Goal: Transaction & Acquisition: Book appointment/travel/reservation

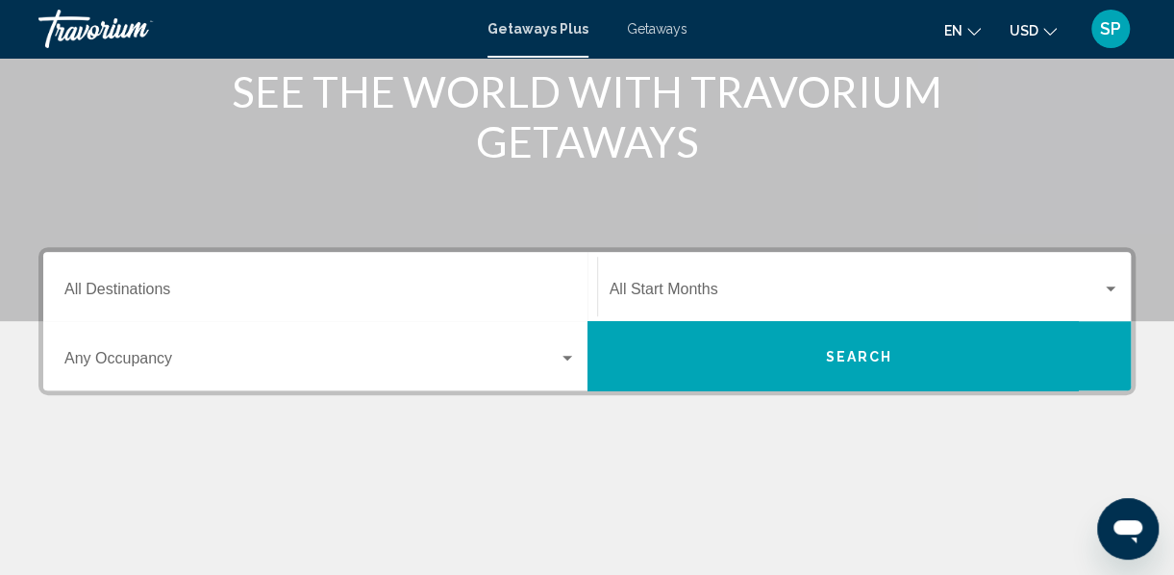
scroll to position [282, 0]
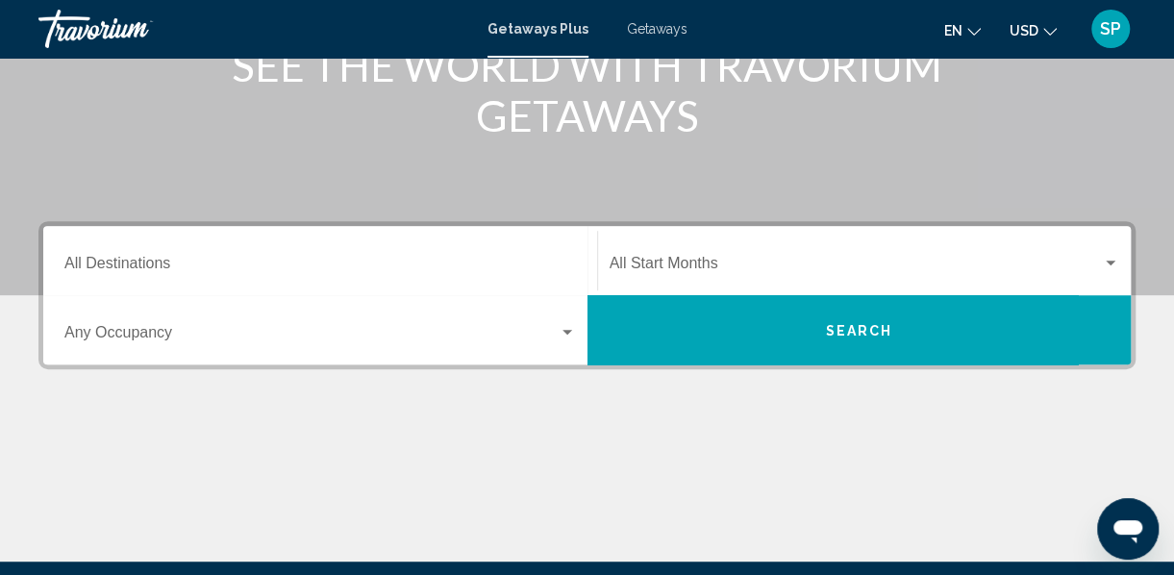
click at [568, 331] on div "Search widget" at bounding box center [567, 332] width 10 height 5
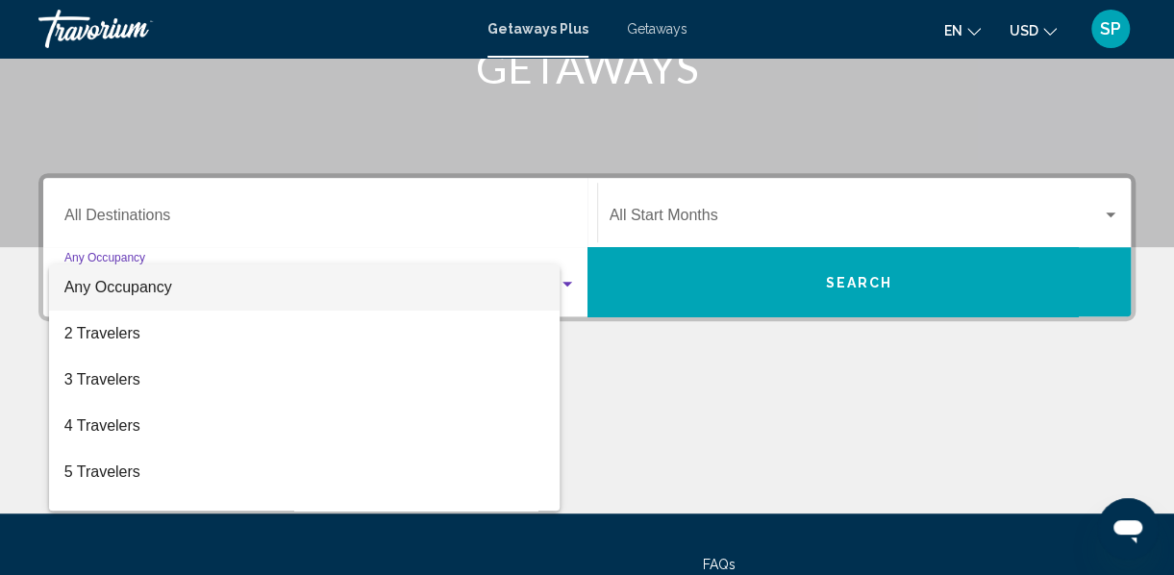
scroll to position [440, 0]
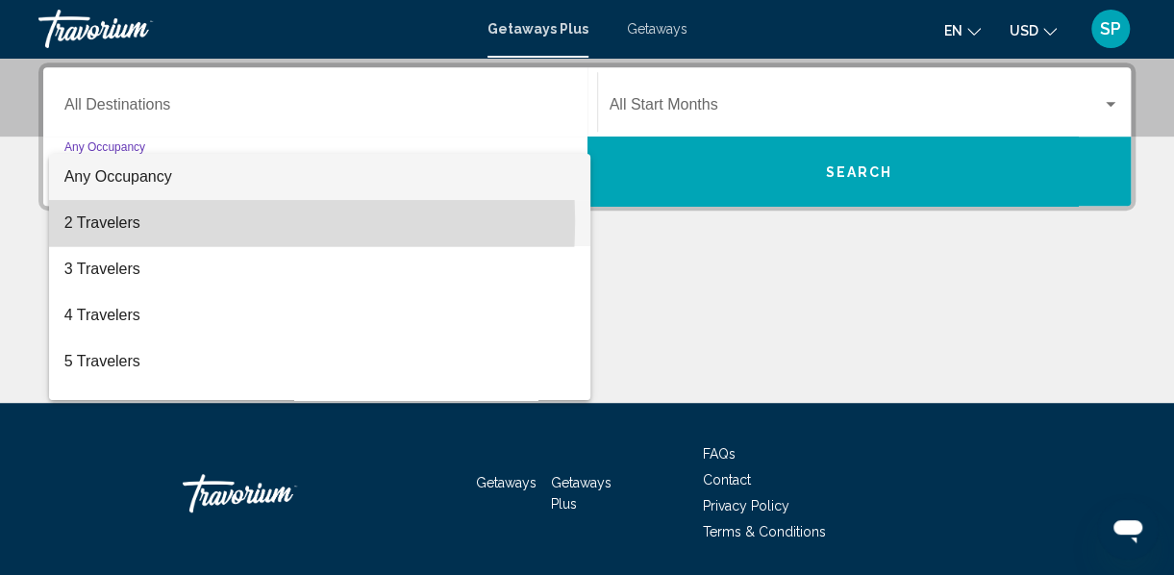
click at [129, 221] on span "2 Travelers" at bounding box center [319, 223] width 511 height 46
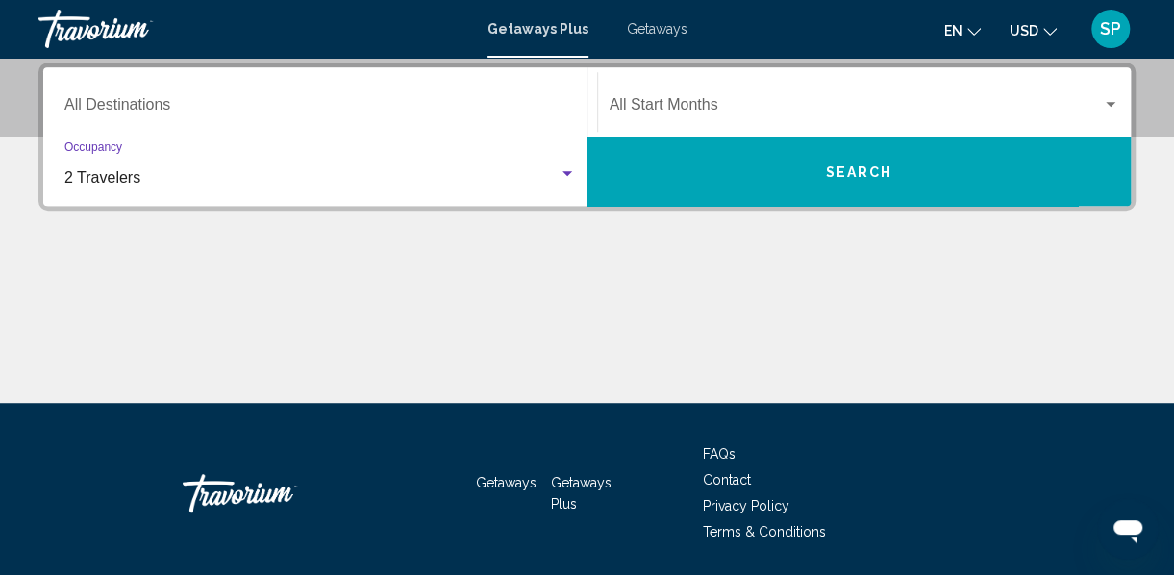
click at [866, 164] on span "Search" at bounding box center [858, 171] width 67 height 15
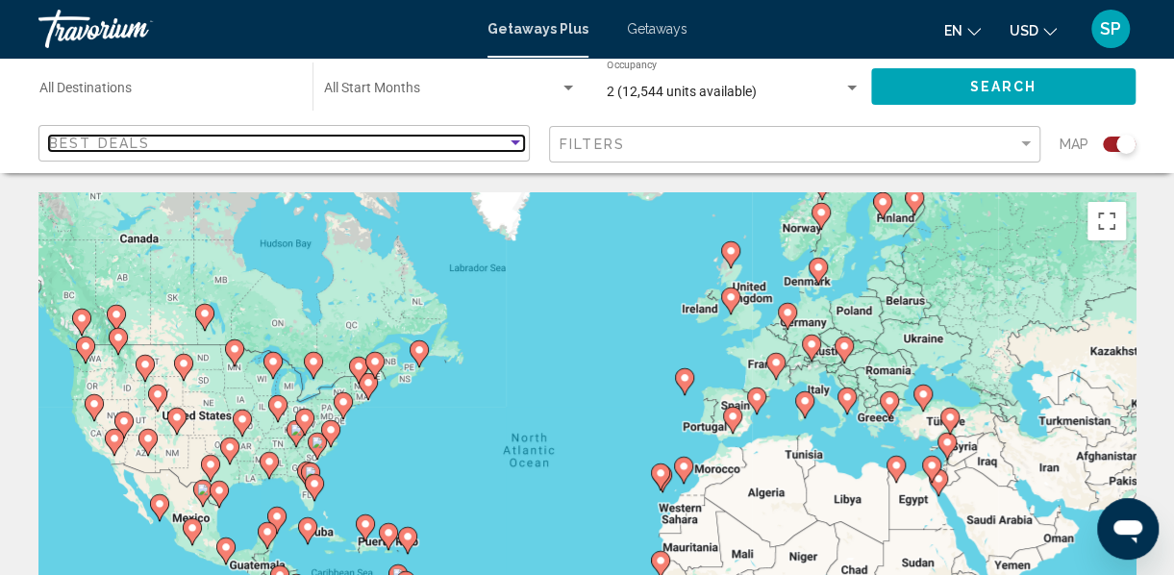
click at [515, 143] on div "Sort by" at bounding box center [515, 142] width 10 height 5
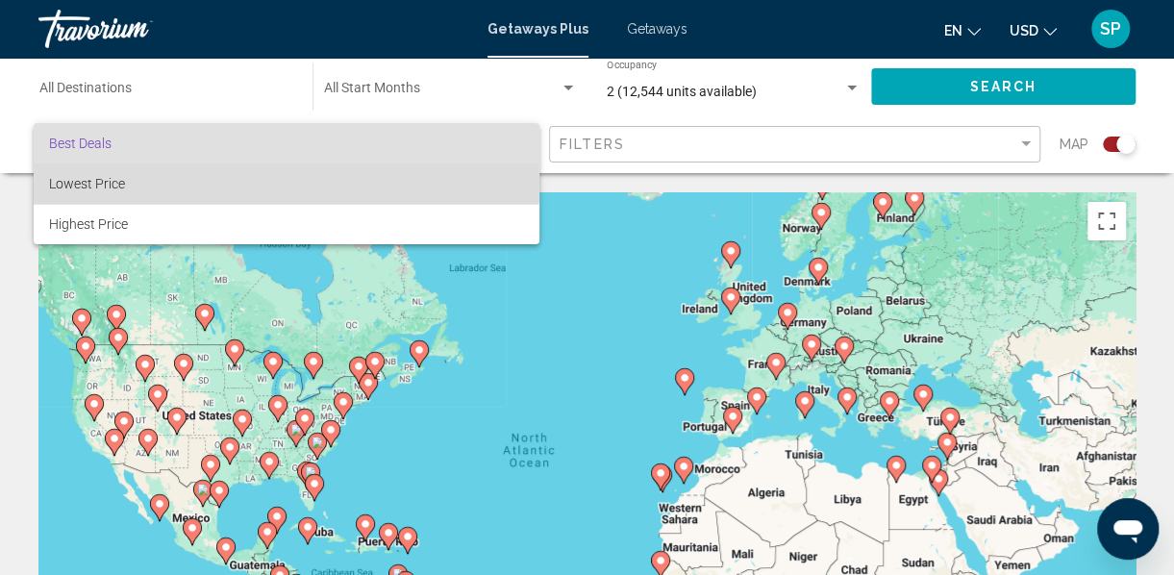
click at [97, 183] on span "Lowest Price" at bounding box center [87, 183] width 76 height 15
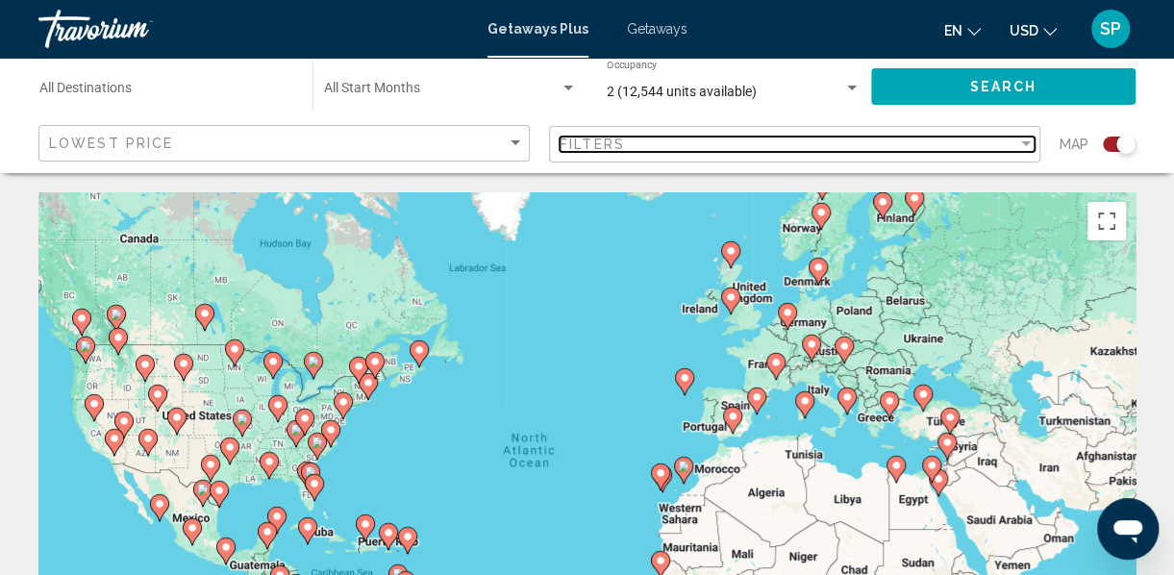
click at [715, 143] on div "Filters" at bounding box center [787, 143] width 457 height 15
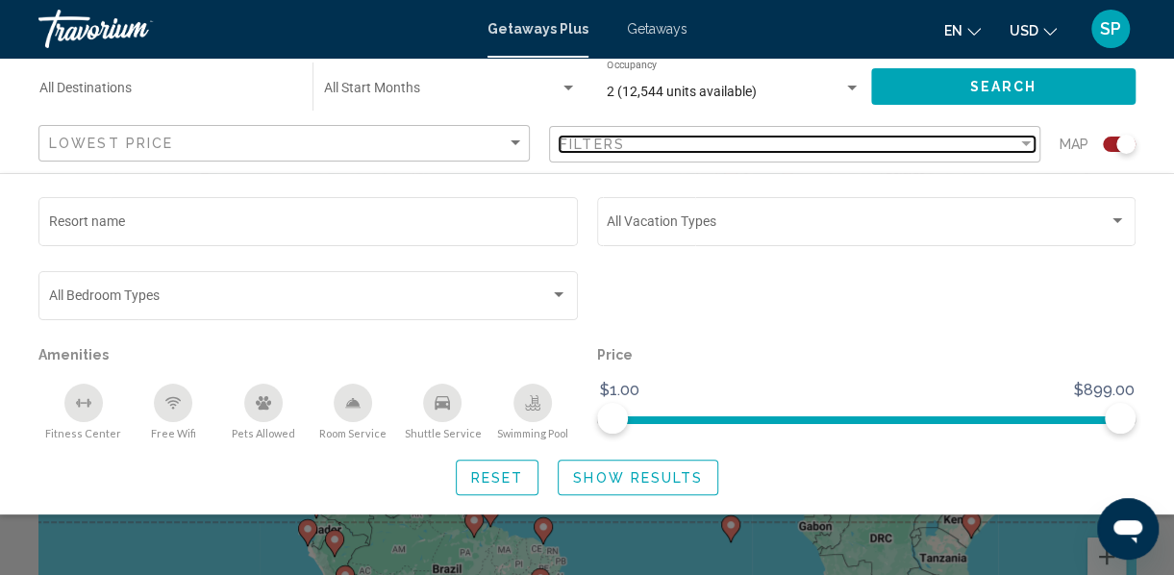
scroll to position [136, 0]
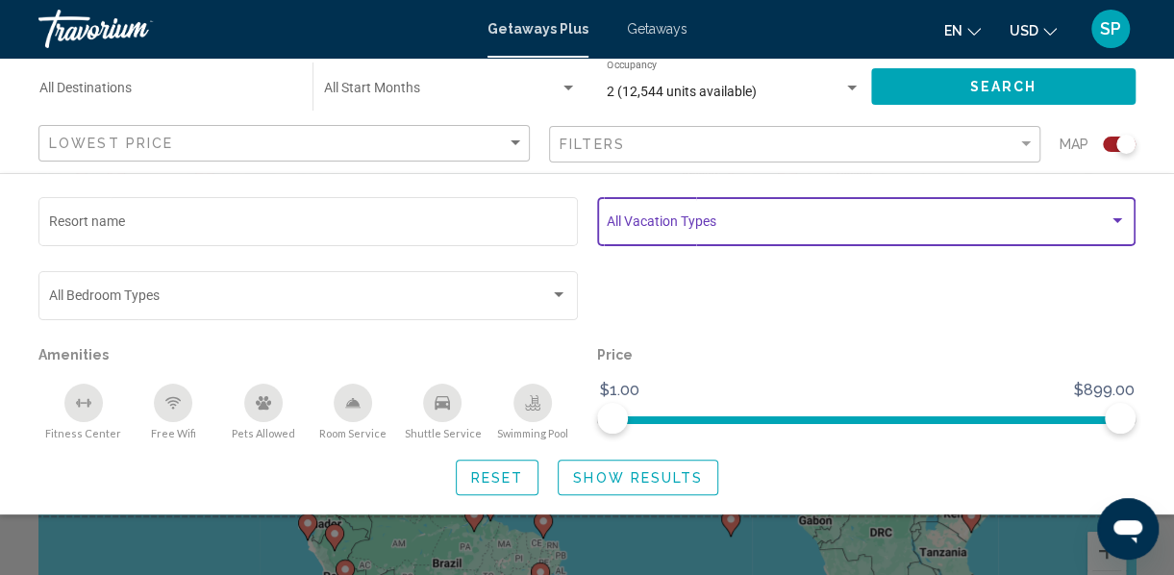
click at [1111, 219] on div "Search widget" at bounding box center [1116, 220] width 17 height 15
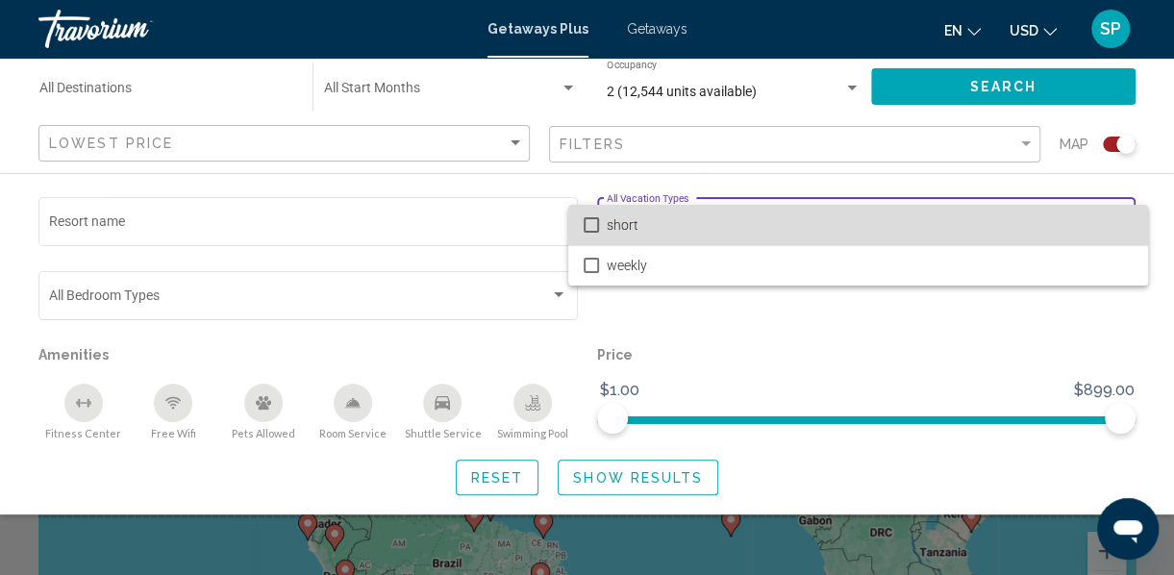
click at [586, 221] on mat-pseudo-checkbox at bounding box center [590, 224] width 15 height 15
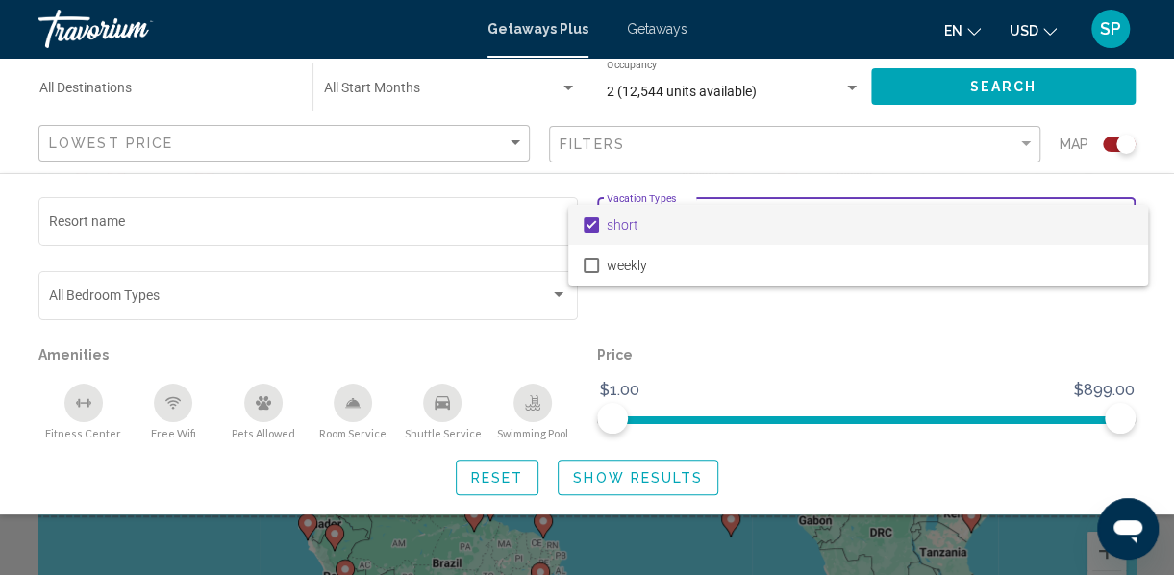
click at [636, 480] on div at bounding box center [587, 287] width 1174 height 575
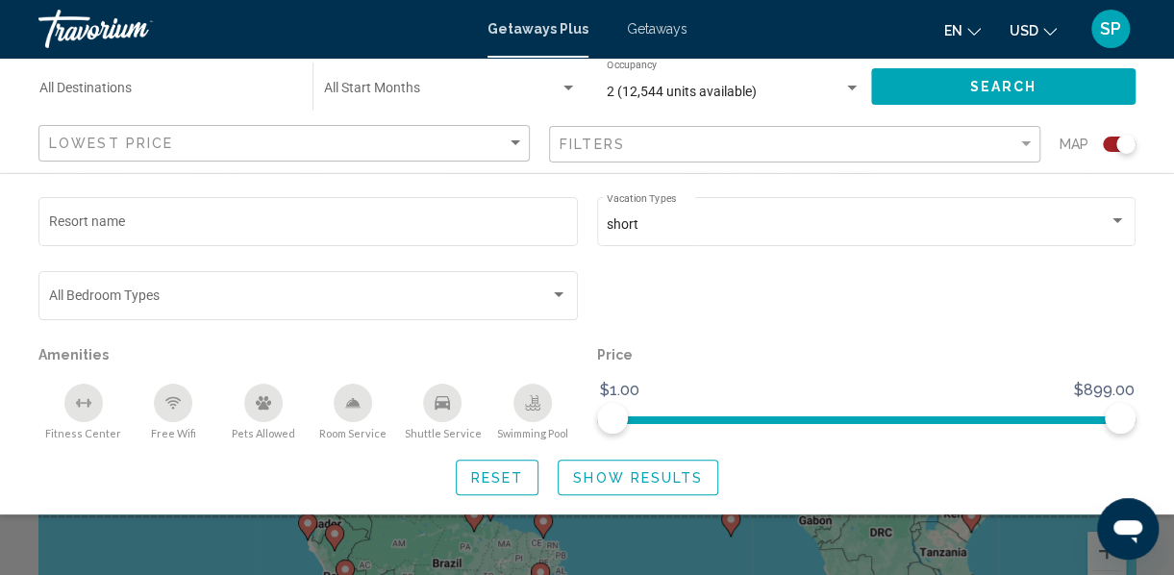
click at [612, 478] on span "Show Results" at bounding box center [638, 477] width 130 height 15
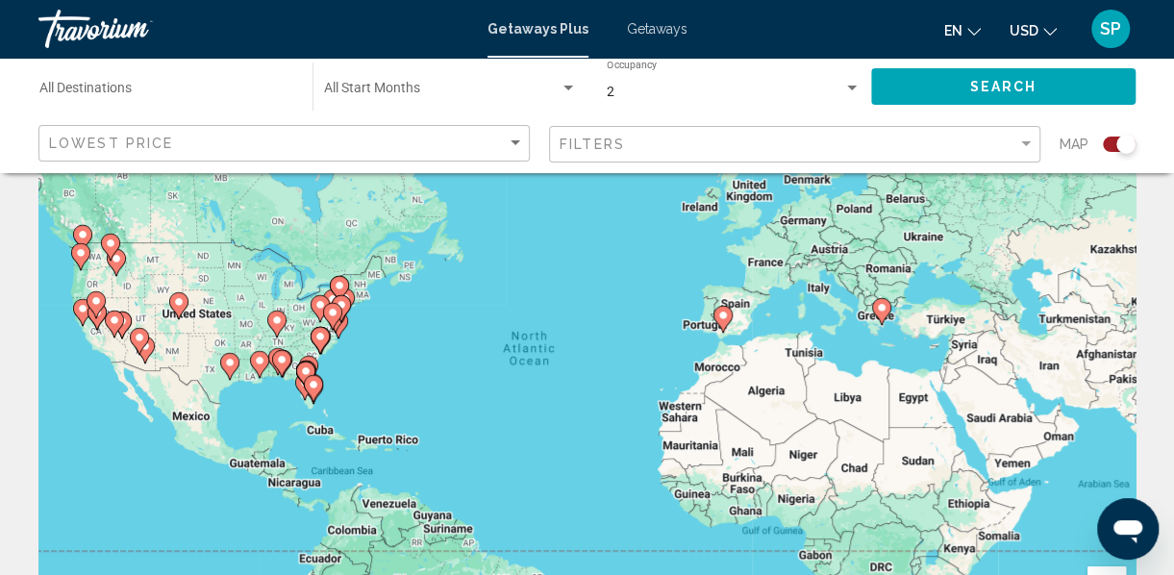
scroll to position [115, 0]
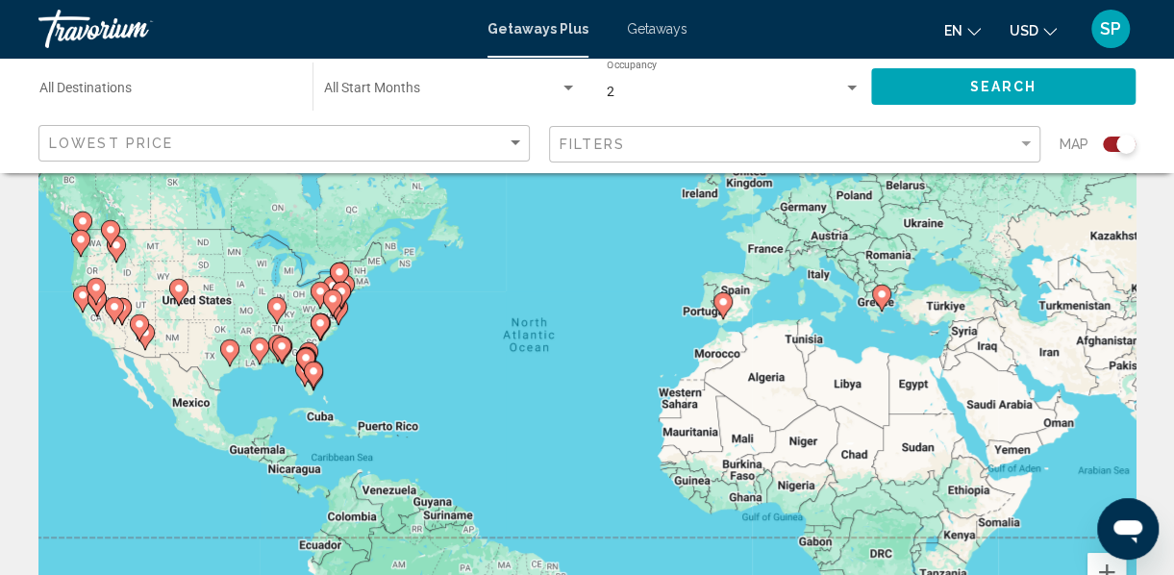
click at [344, 282] on gmp-advanced-marker "Main content" at bounding box center [341, 295] width 19 height 29
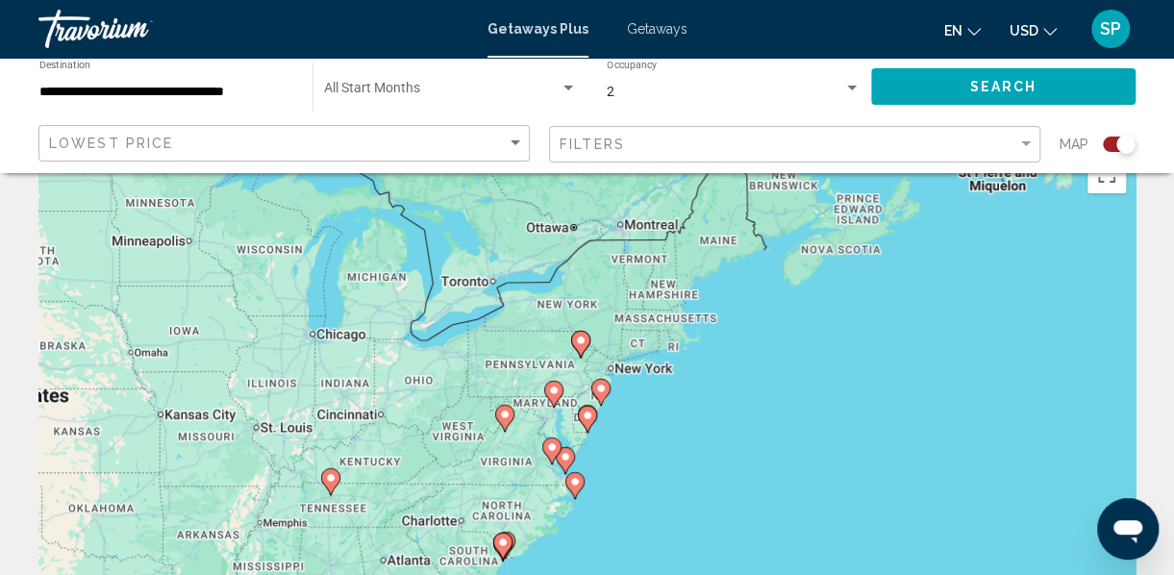
scroll to position [0, 0]
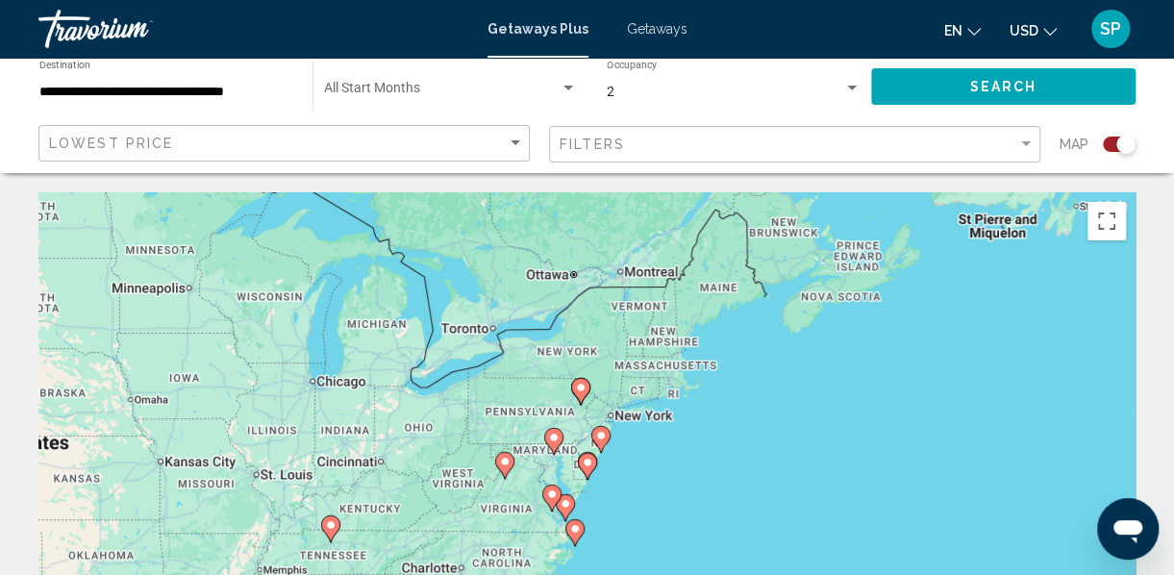
click at [581, 386] on image "Main content" at bounding box center [581, 388] width 12 height 12
type input "**********"
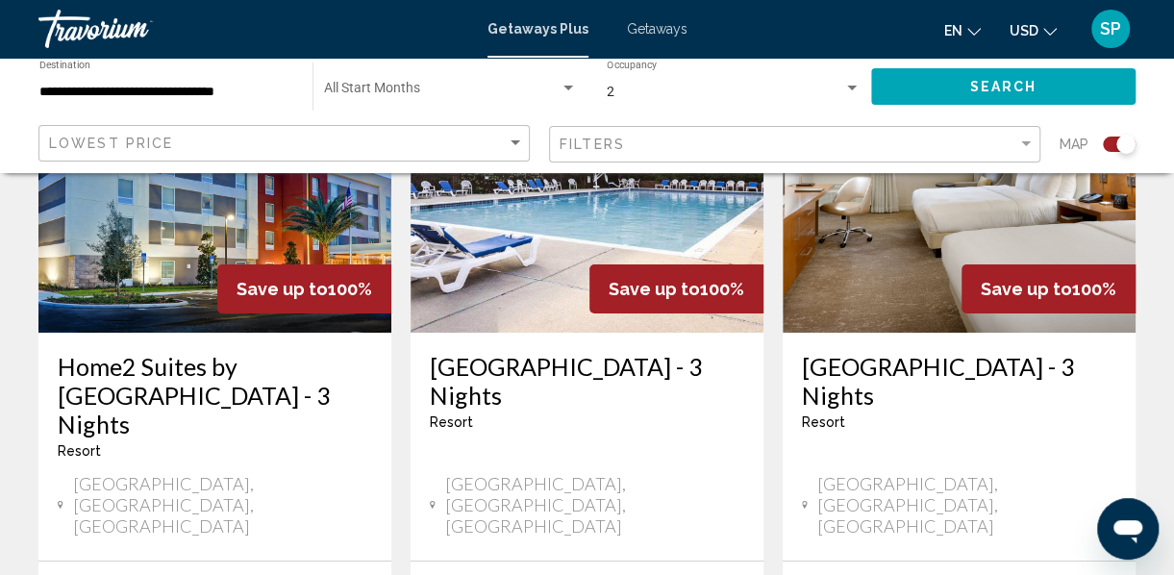
scroll to position [3227, 0]
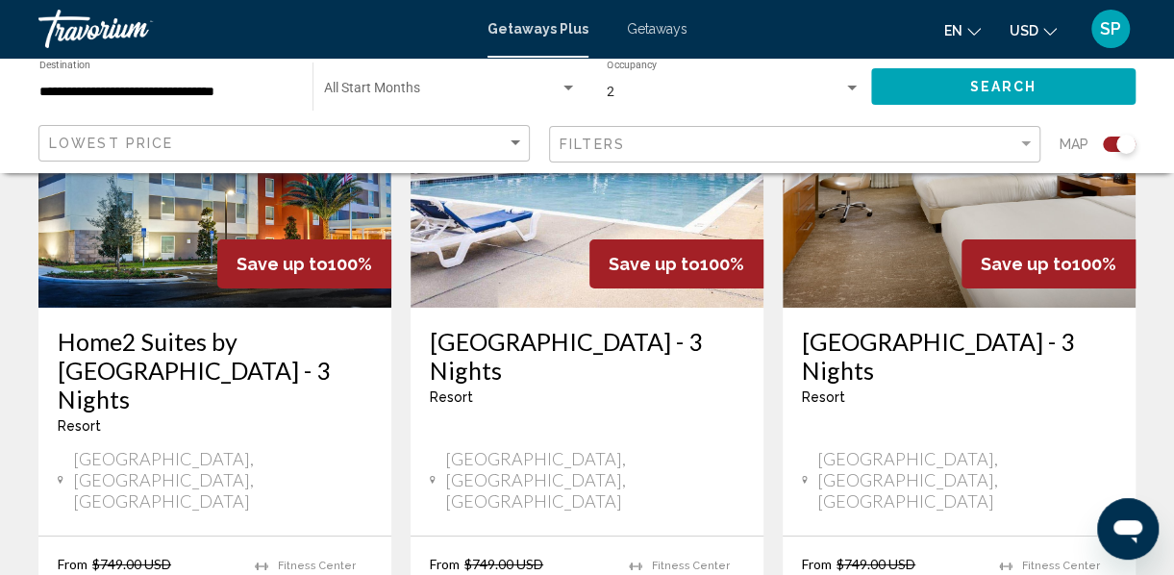
drag, startPoint x: 602, startPoint y: 491, endPoint x: 509, endPoint y: 451, distance: 100.7
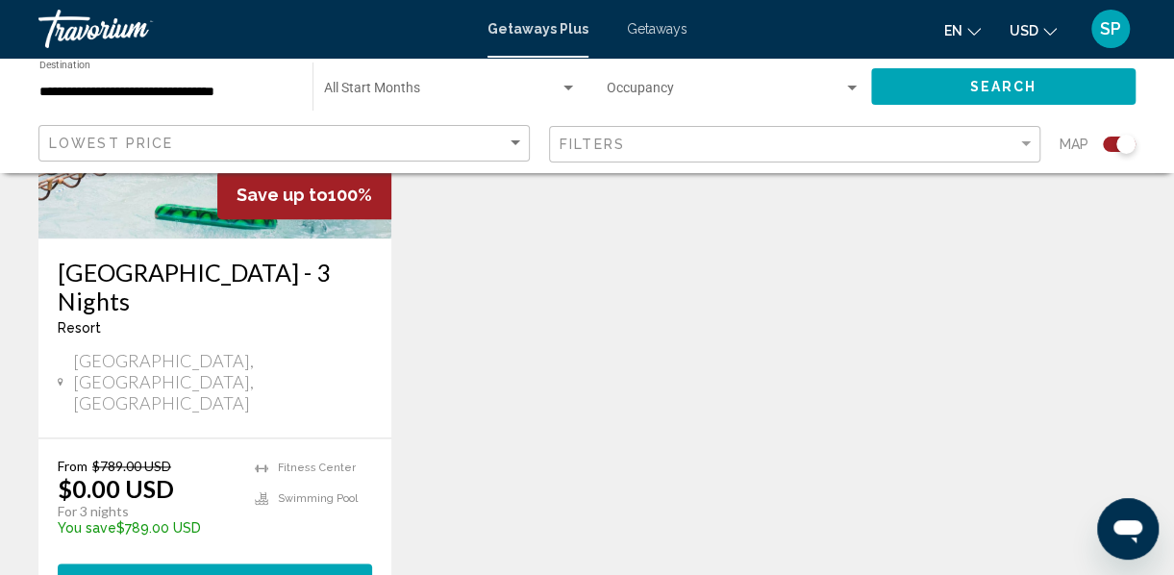
scroll to position [1027, 0]
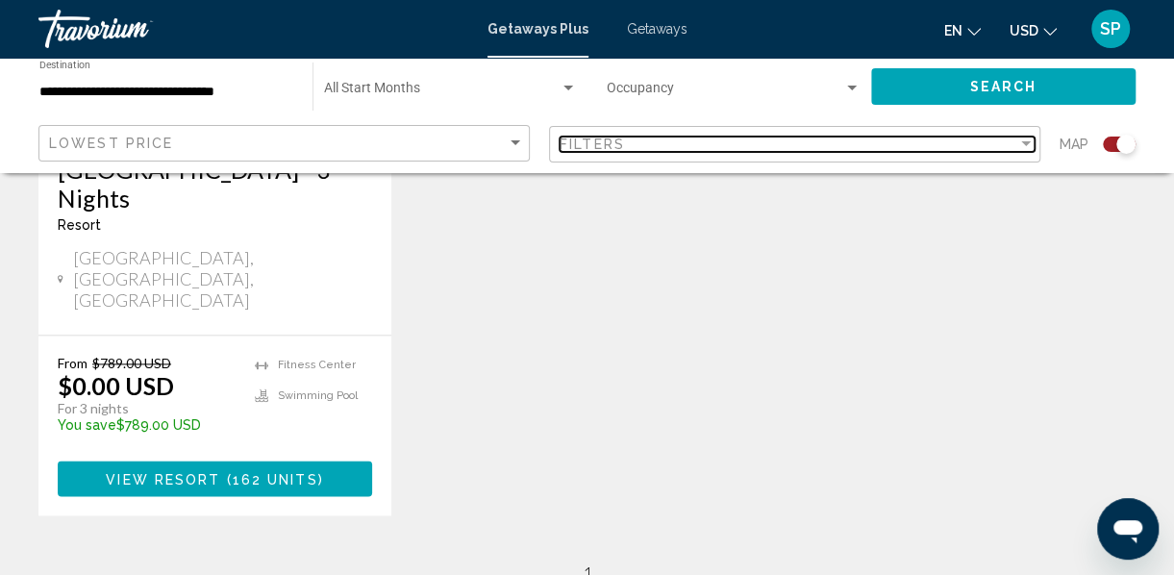
click at [1020, 142] on div "Filter" at bounding box center [1025, 143] width 17 height 15
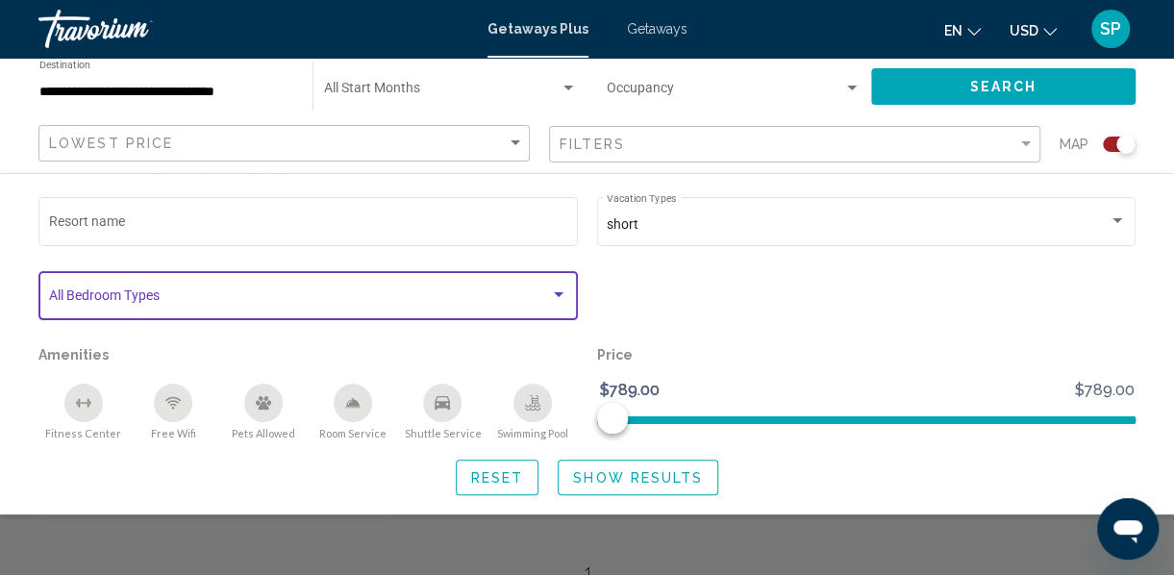
click at [559, 296] on div "Search widget" at bounding box center [559, 294] width 10 height 5
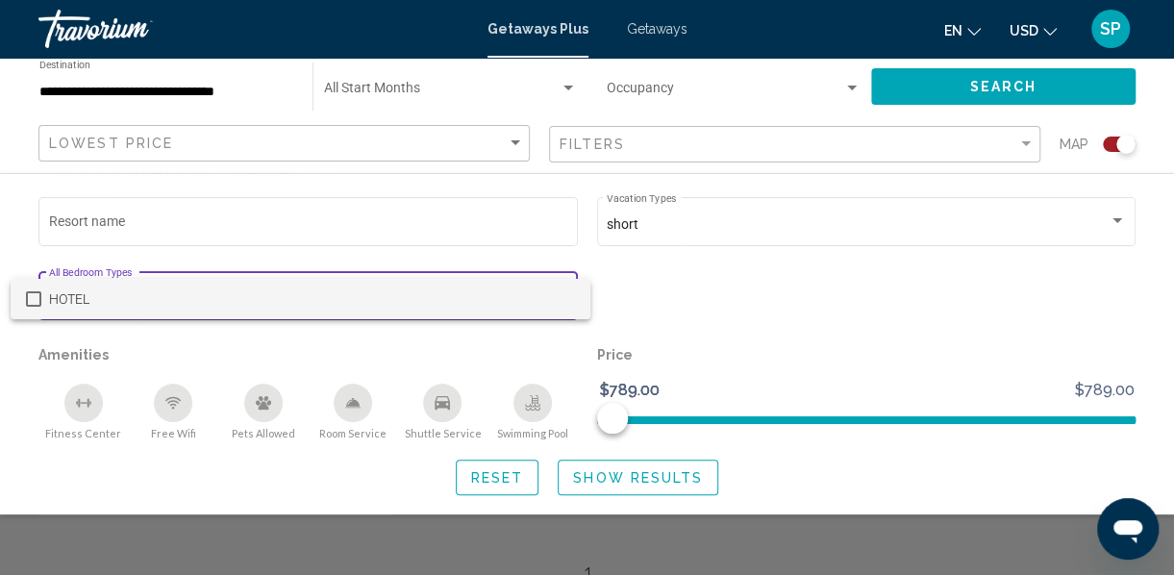
click at [715, 292] on div at bounding box center [587, 287] width 1174 height 575
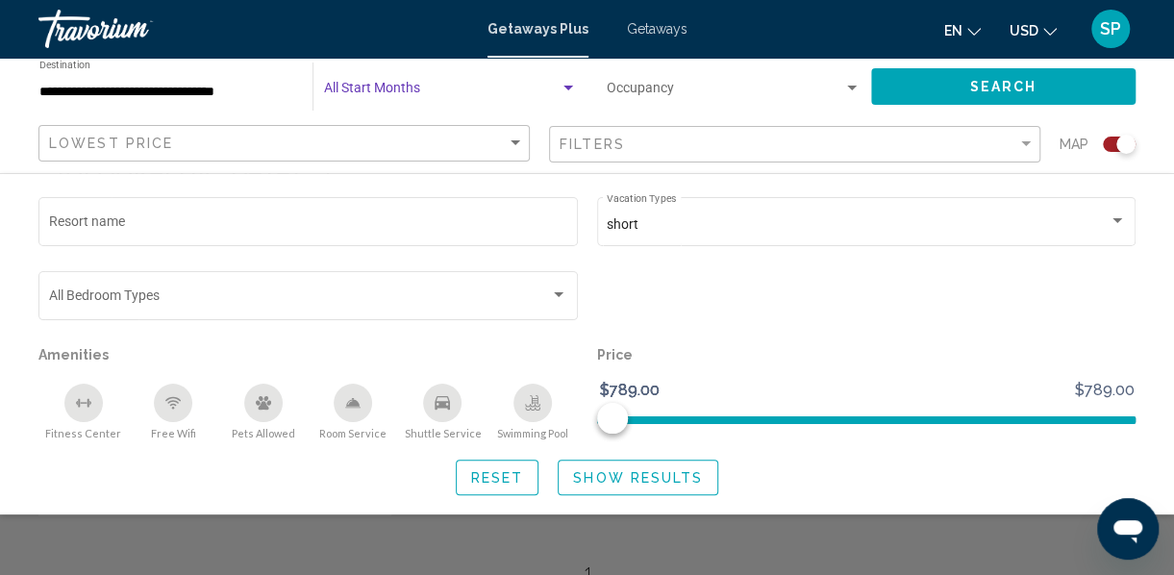
click at [569, 85] on div "Search widget" at bounding box center [567, 88] width 17 height 15
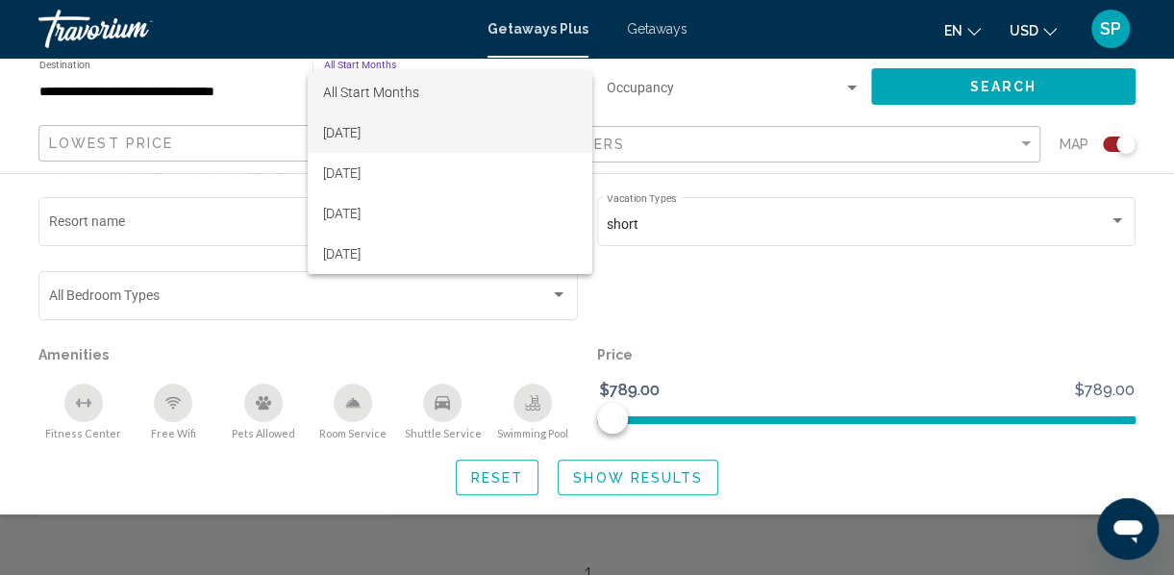
click at [372, 128] on span "[DATE]" at bounding box center [450, 132] width 254 height 40
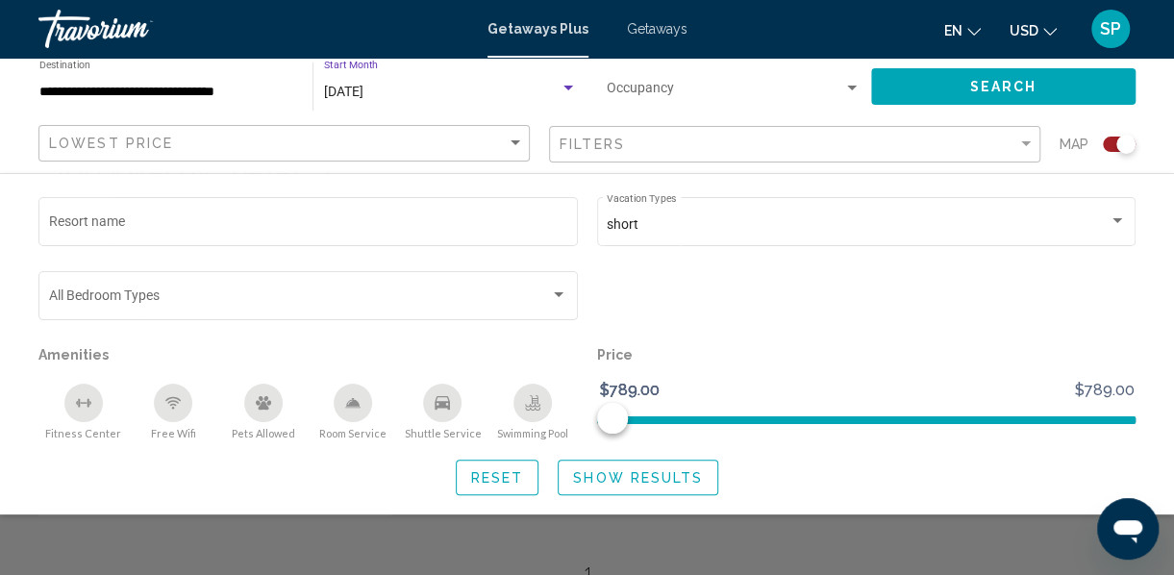
click at [574, 86] on div "Search widget" at bounding box center [567, 88] width 17 height 15
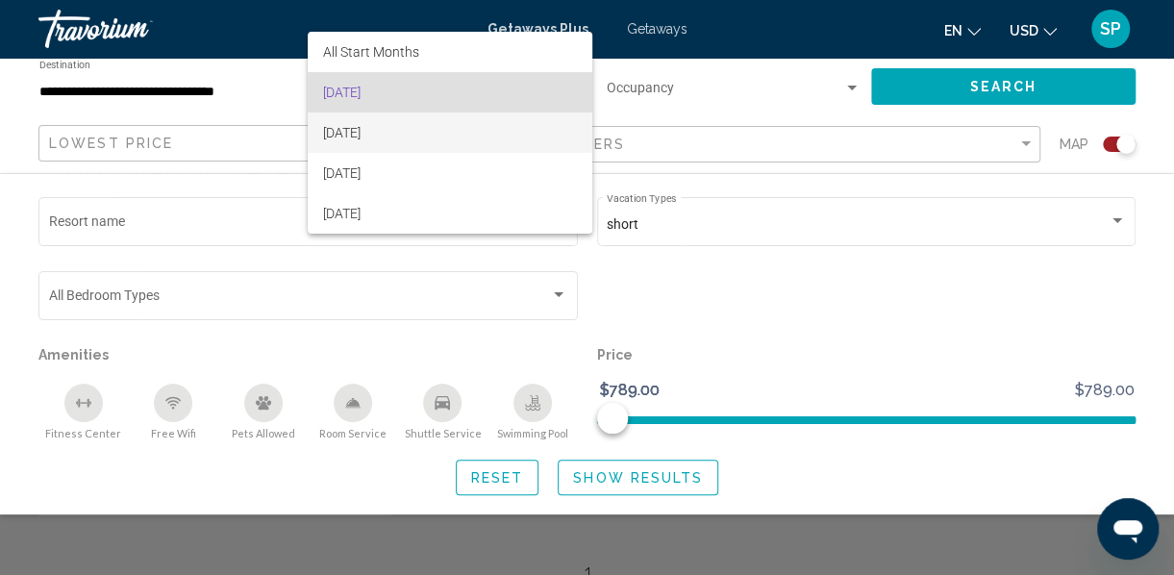
click at [403, 132] on span "[DATE]" at bounding box center [450, 132] width 254 height 40
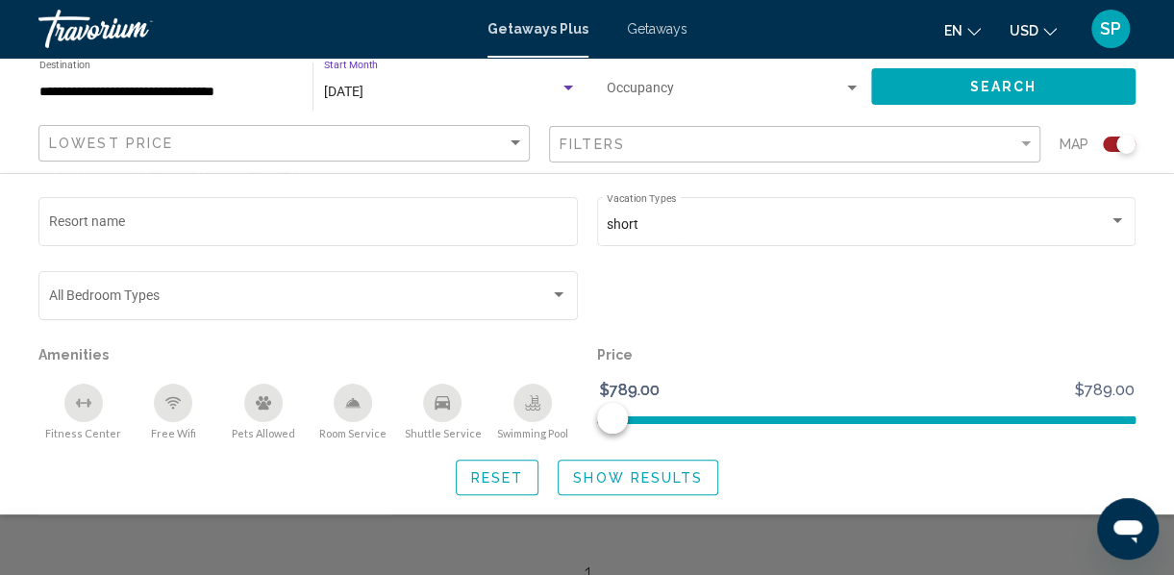
click at [612, 474] on span "Show Results" at bounding box center [638, 477] width 130 height 15
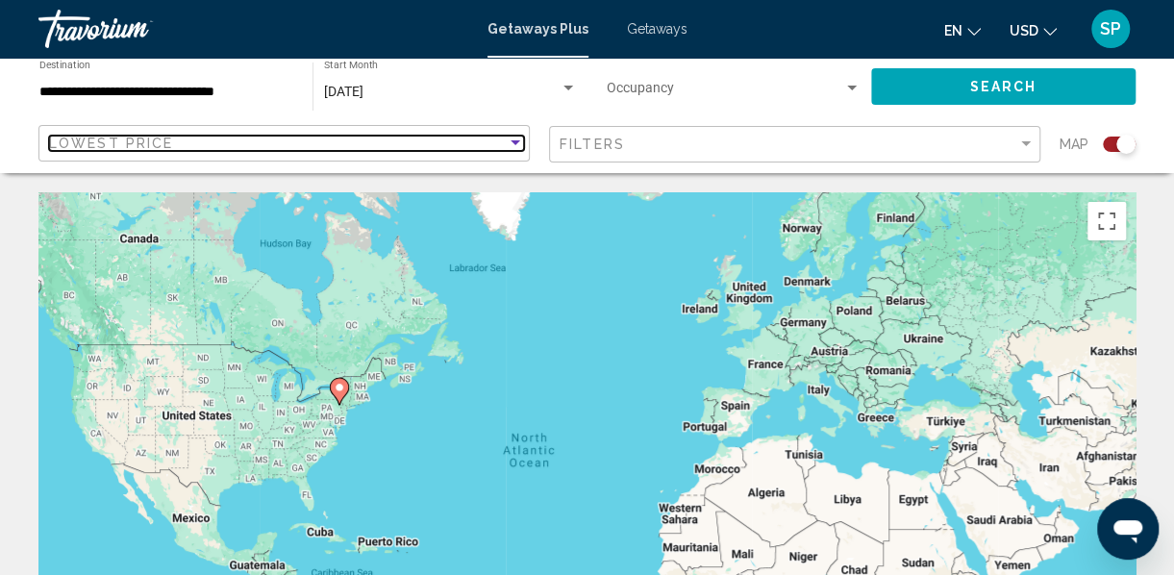
click at [517, 141] on div "Sort by" at bounding box center [515, 142] width 10 height 5
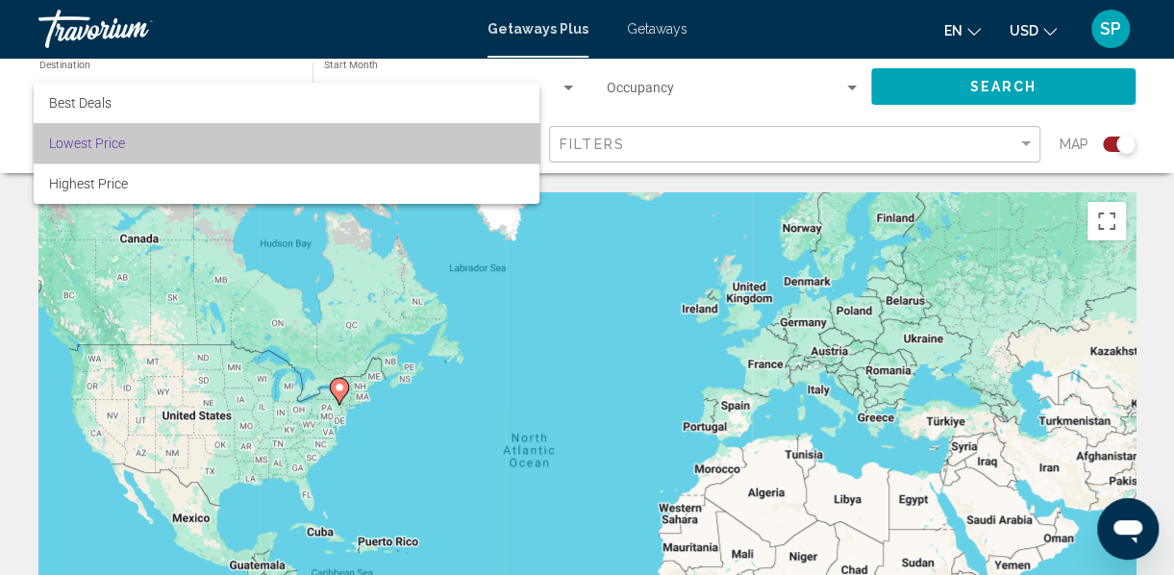
click at [517, 141] on span "Lowest Price" at bounding box center [286, 143] width 475 height 40
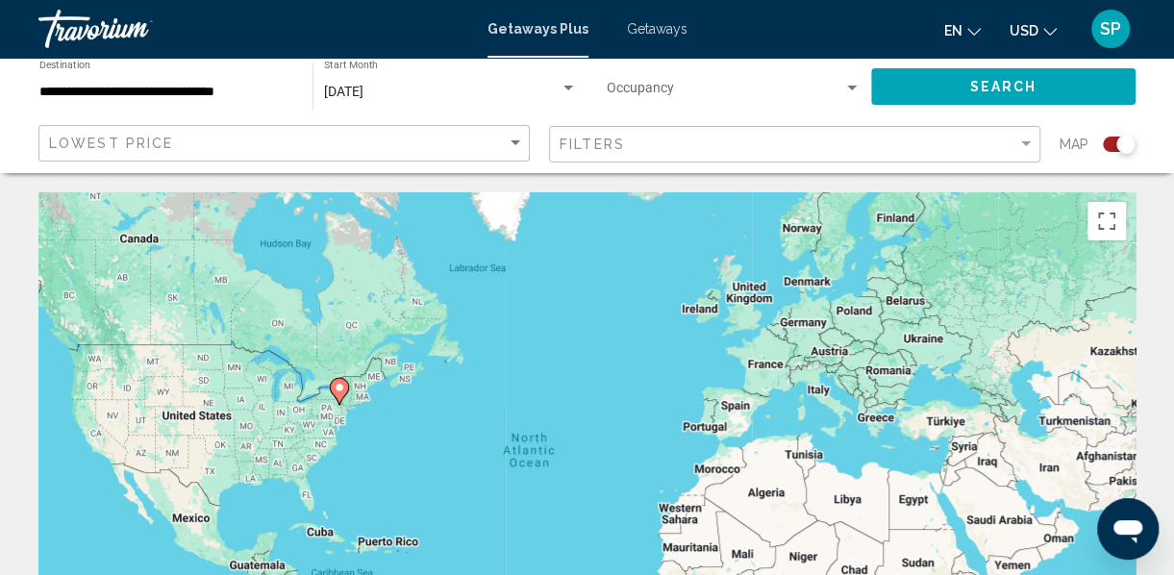
click at [675, 135] on div "Filters" at bounding box center [796, 145] width 475 height 36
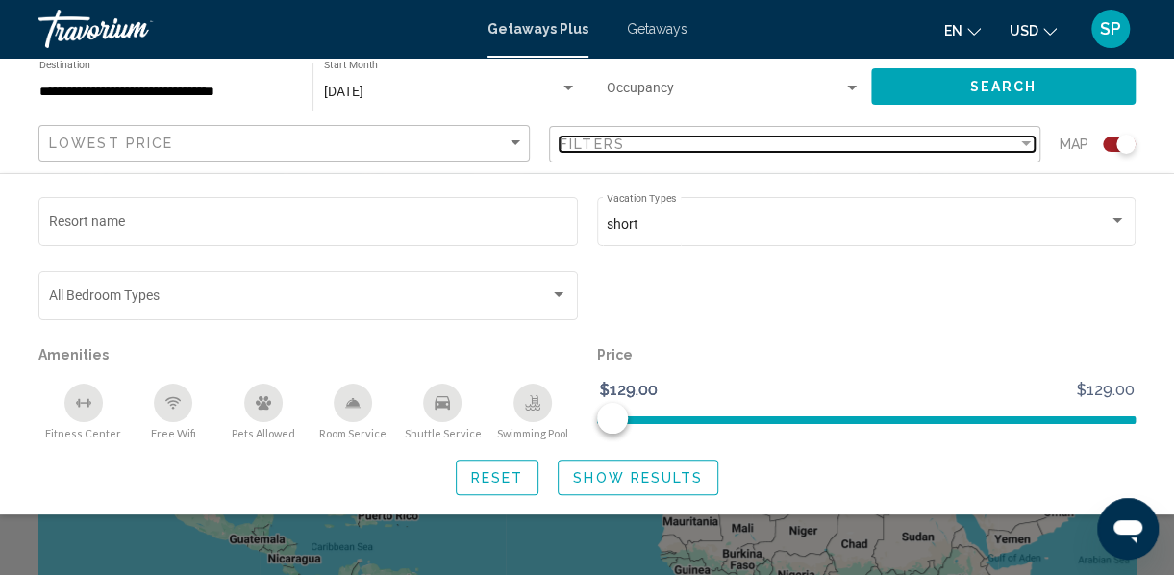
scroll to position [4, 0]
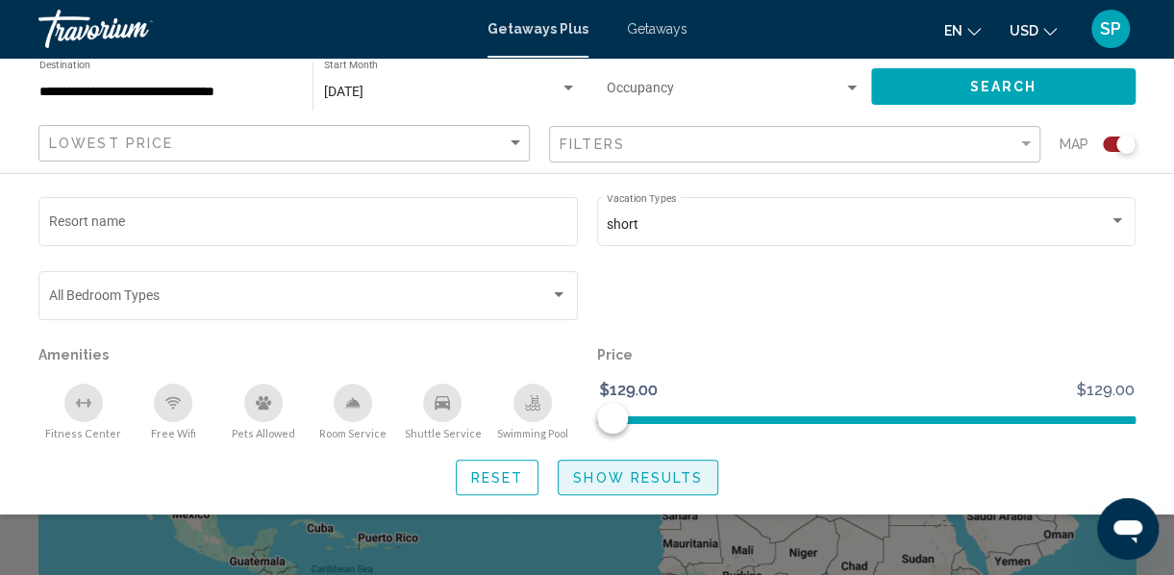
click at [608, 480] on span "Show Results" at bounding box center [638, 477] width 130 height 15
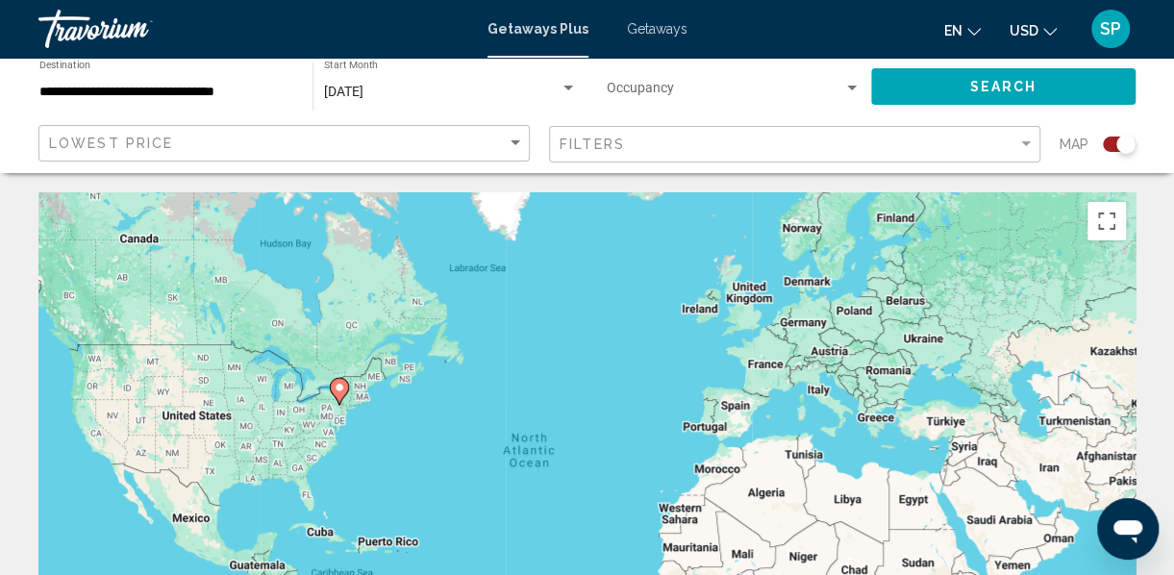
click at [654, 26] on span "Getaways" at bounding box center [657, 28] width 61 height 15
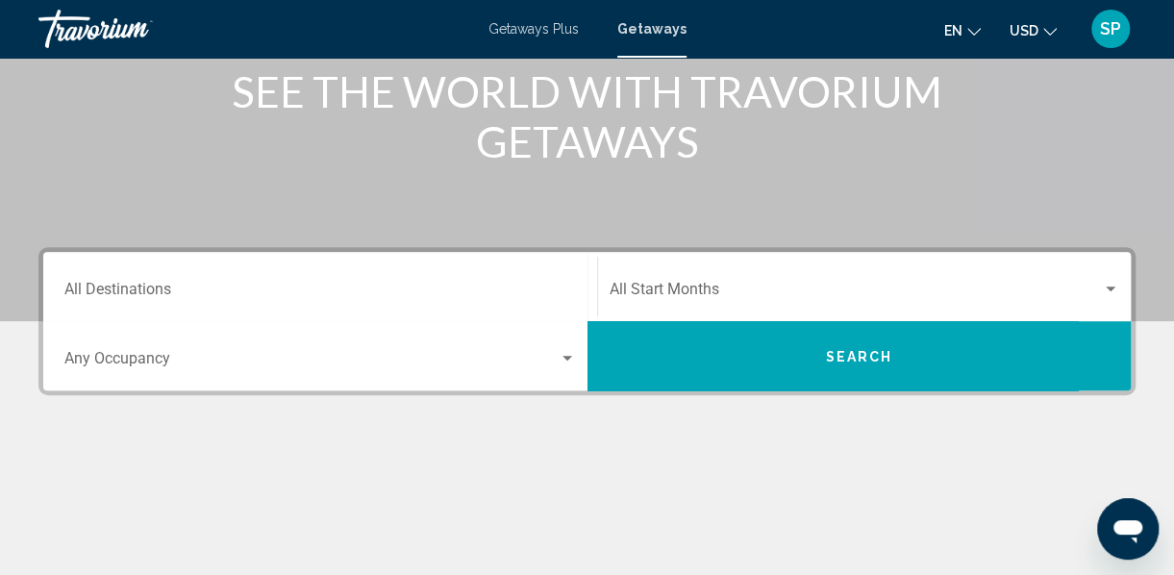
scroll to position [294, 0]
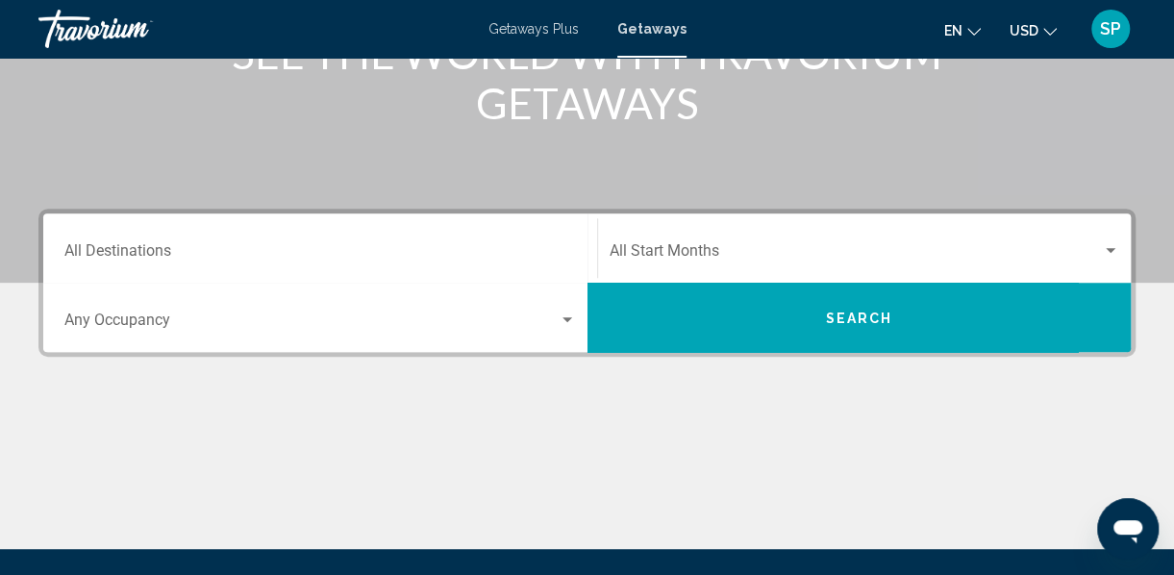
click at [852, 327] on button "Search" at bounding box center [859, 317] width 544 height 69
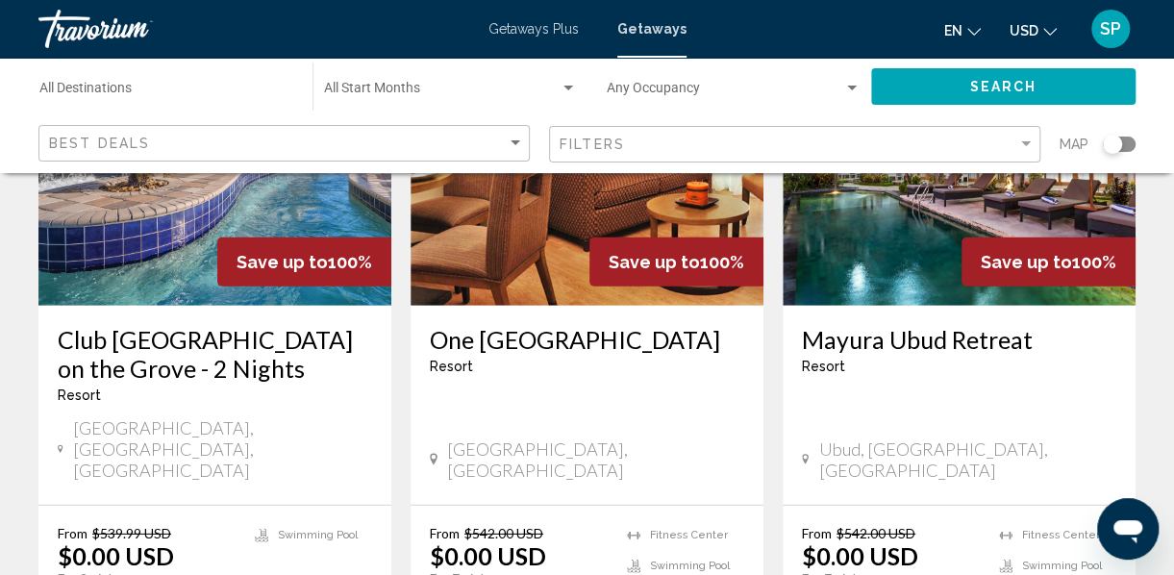
scroll to position [2536, 0]
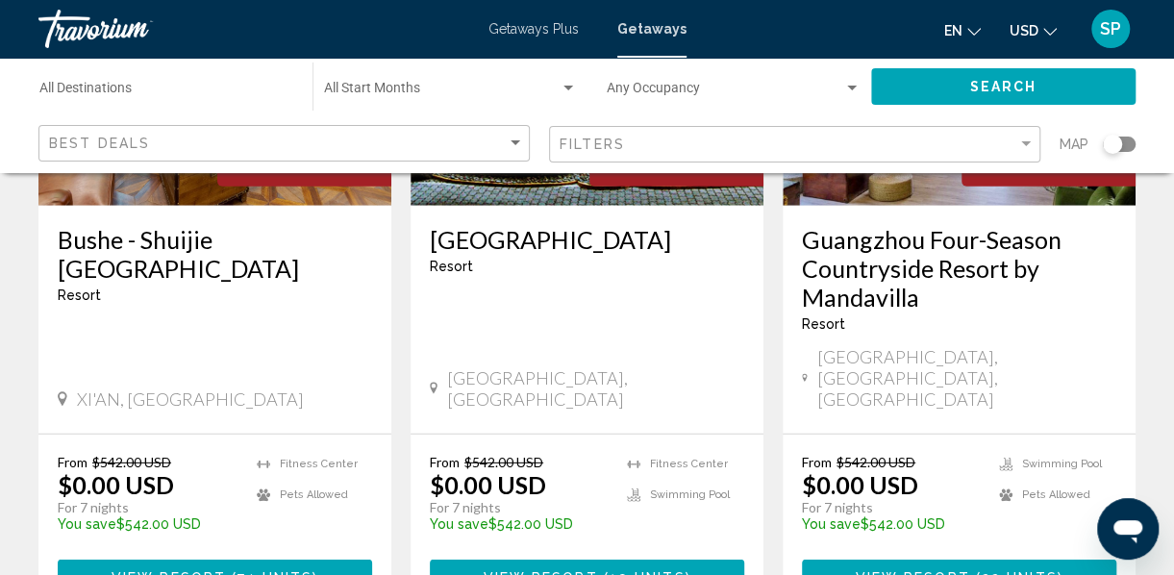
scroll to position [2510, 0]
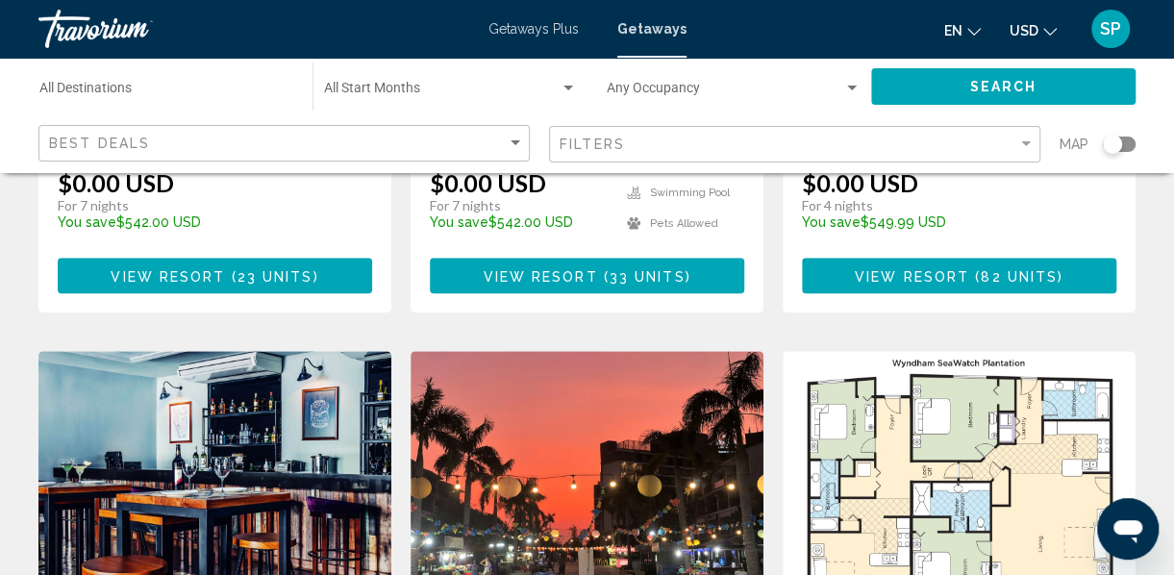
scroll to position [690, 0]
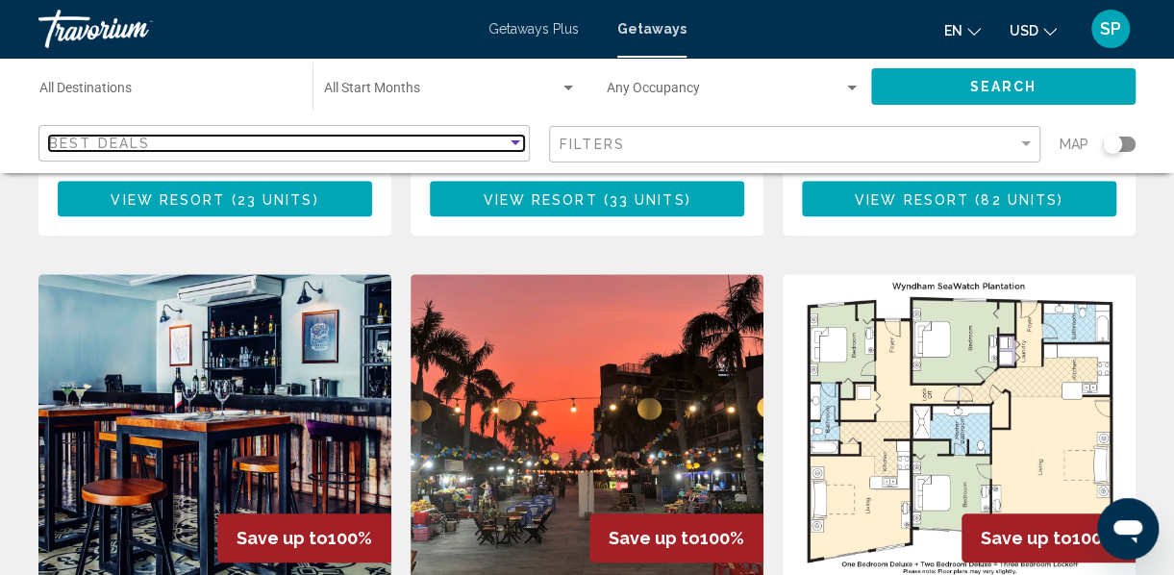
click at [516, 143] on div "Sort by" at bounding box center [515, 142] width 10 height 5
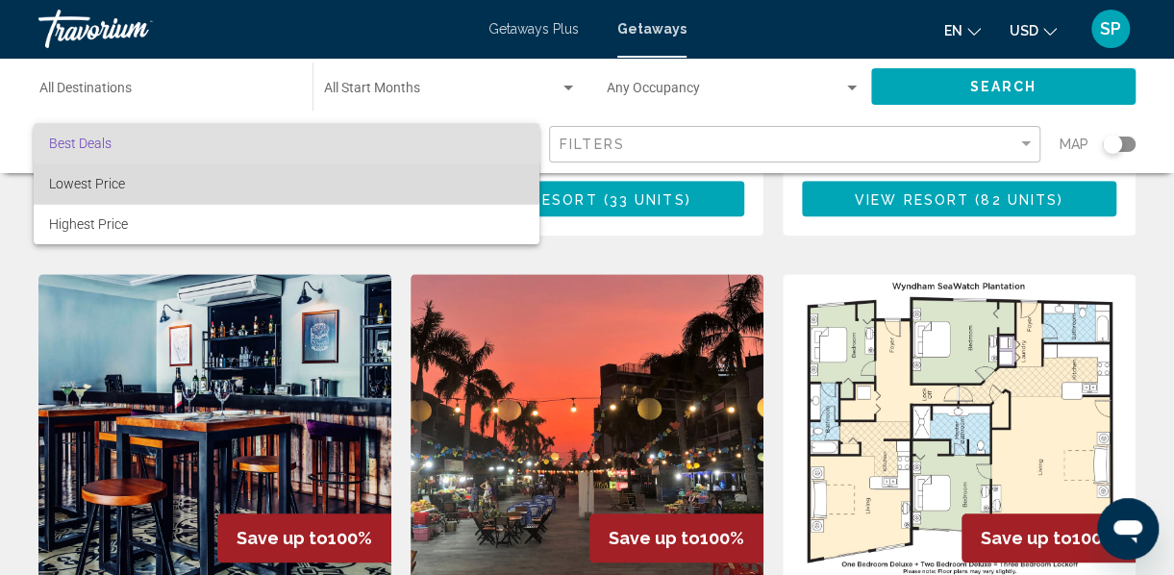
click at [119, 186] on span "Lowest Price" at bounding box center [87, 183] width 76 height 15
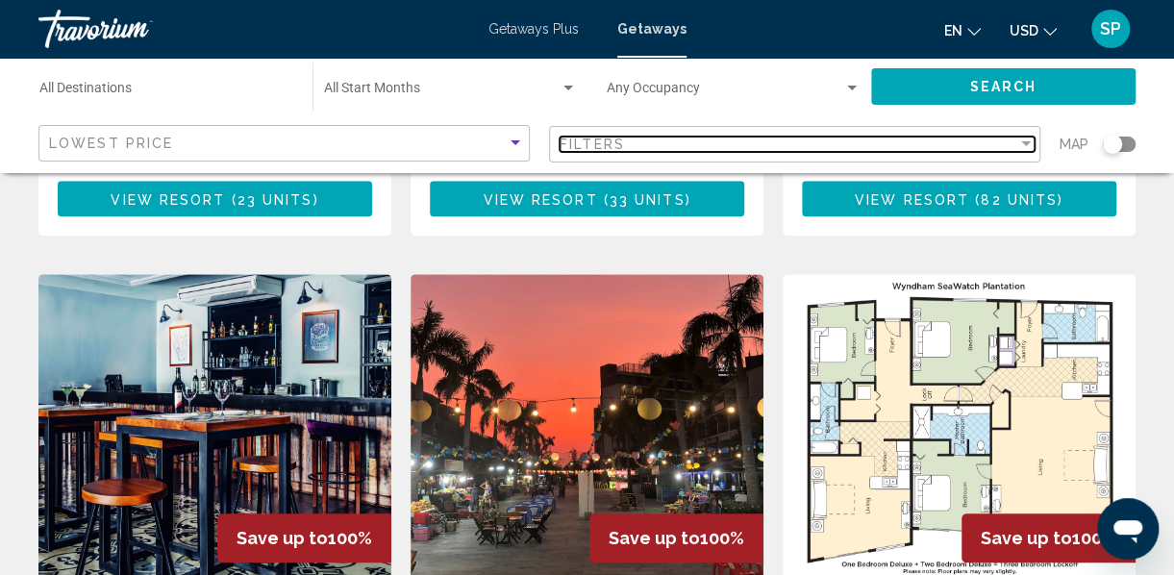
click at [636, 138] on div "Filters" at bounding box center [787, 143] width 457 height 15
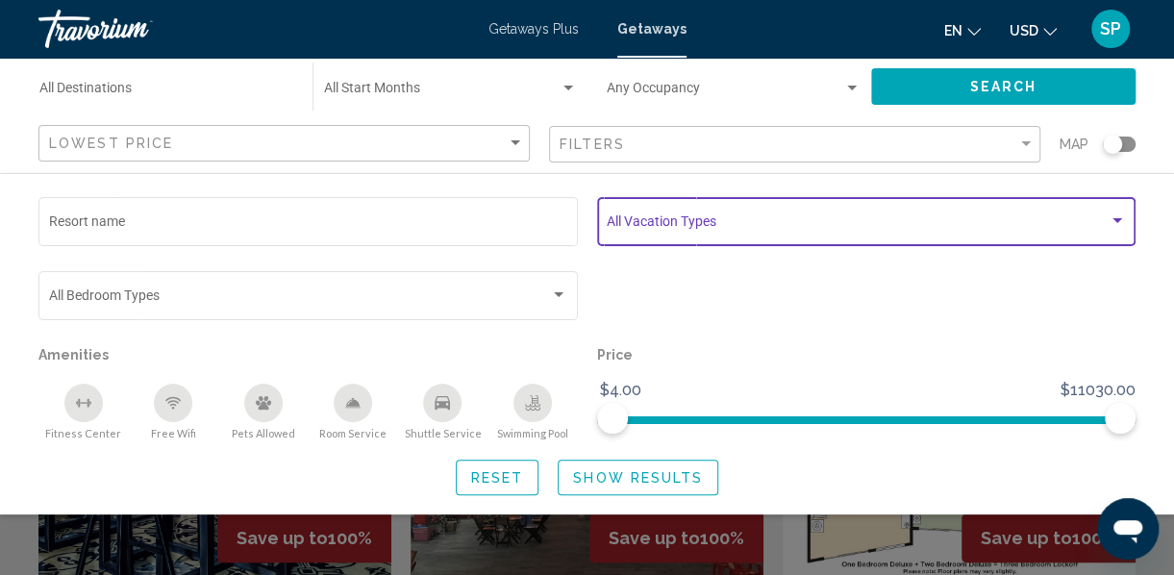
click at [661, 224] on span "Search widget" at bounding box center [857, 224] width 502 height 15
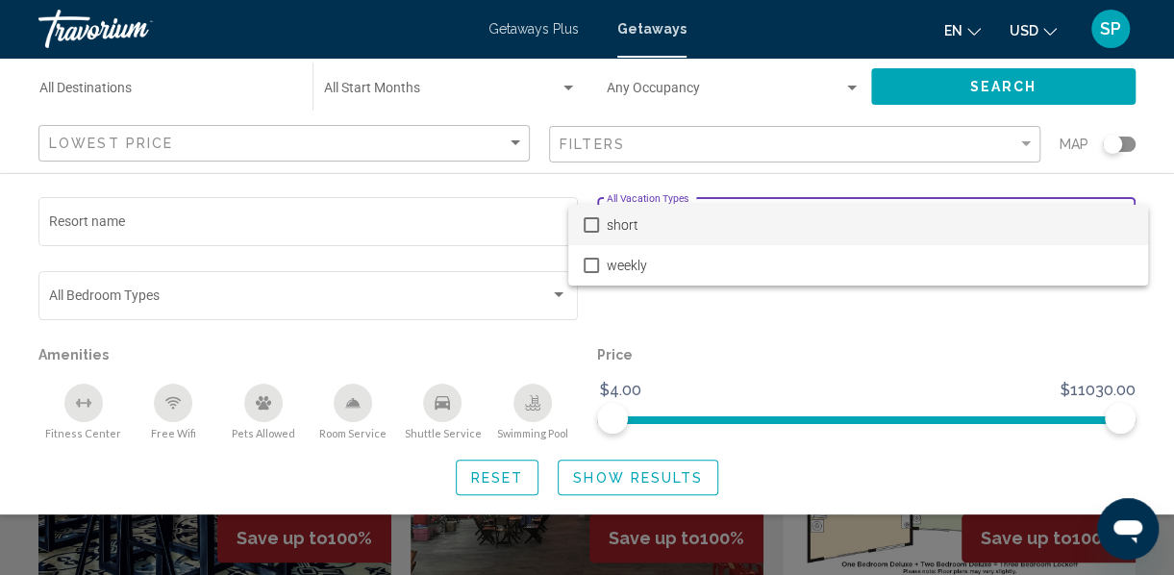
click at [588, 226] on mat-pseudo-checkbox at bounding box center [590, 224] width 15 height 15
click at [611, 478] on div at bounding box center [587, 287] width 1174 height 575
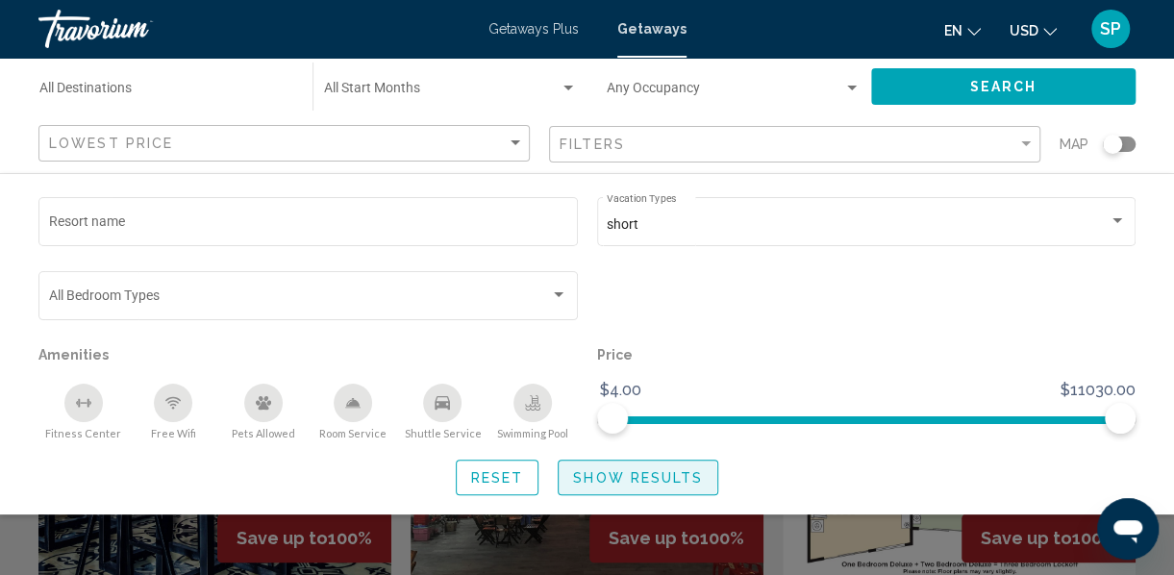
click at [611, 478] on span "Show Results" at bounding box center [638, 477] width 130 height 15
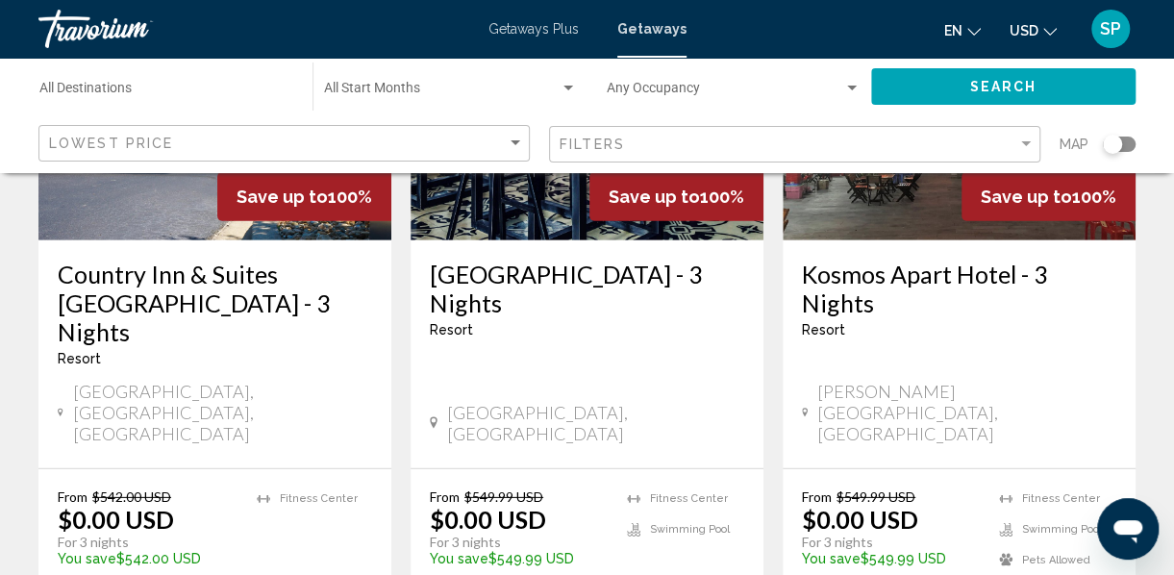
scroll to position [2614, 0]
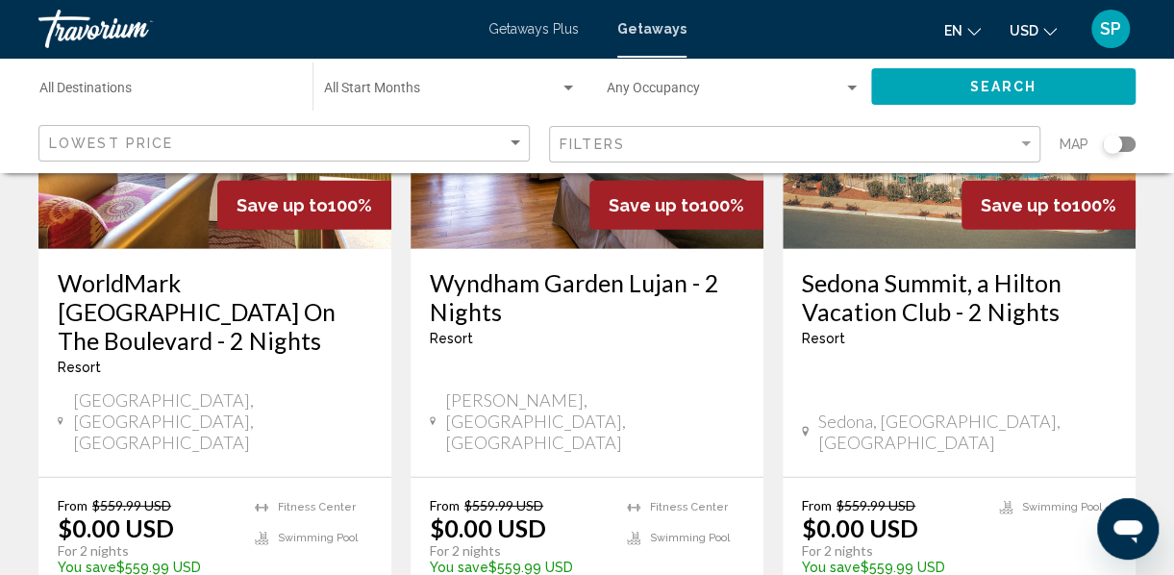
scroll to position [2563, 0]
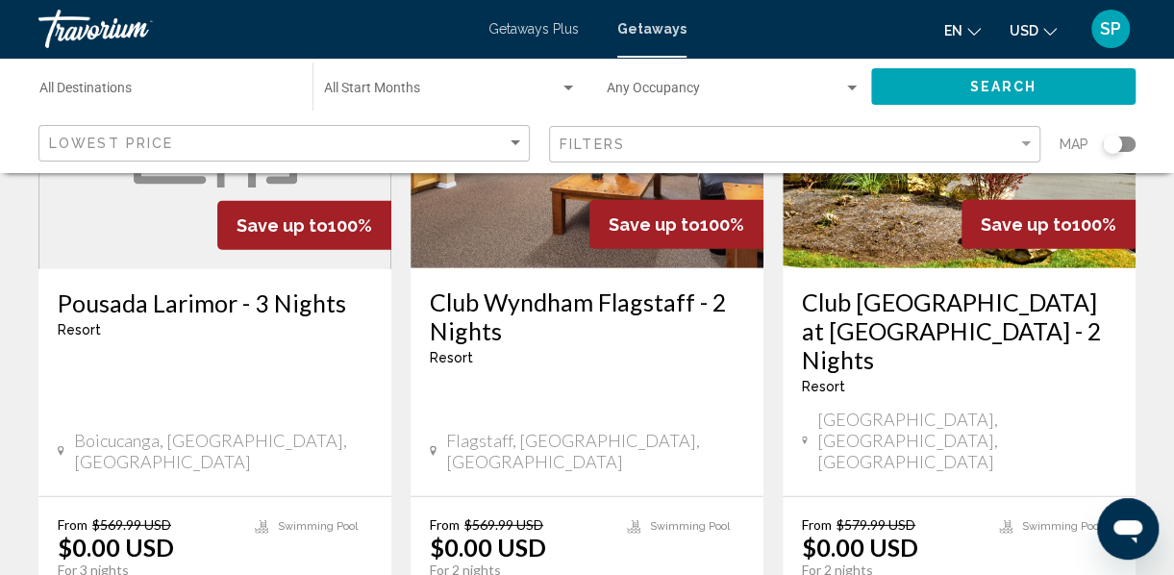
scroll to position [2576, 0]
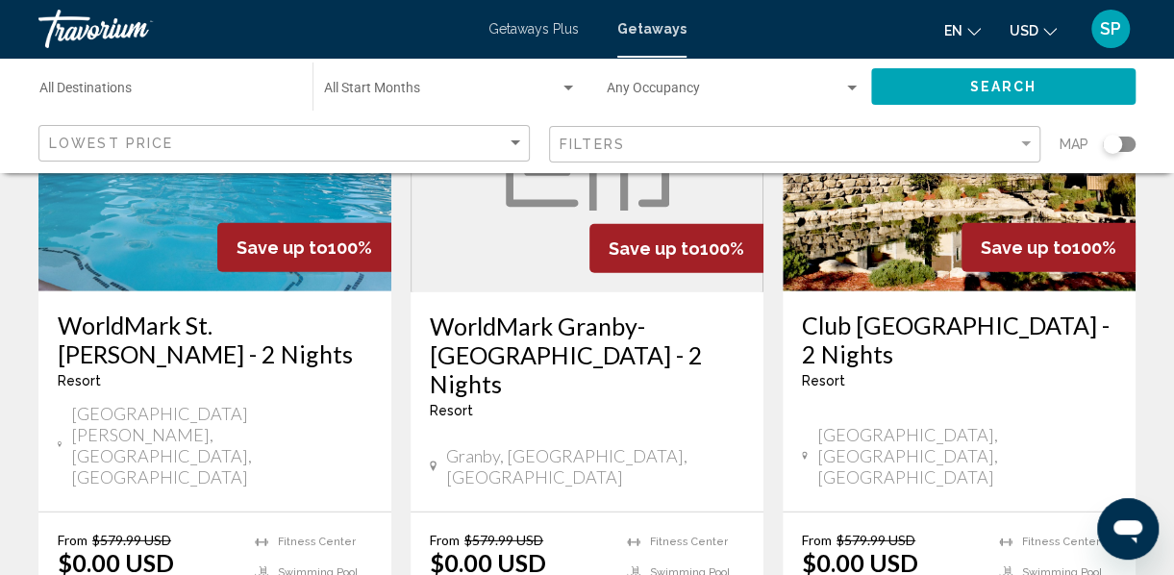
scroll to position [2550, 0]
